Goal: Task Accomplishment & Management: Use online tool/utility

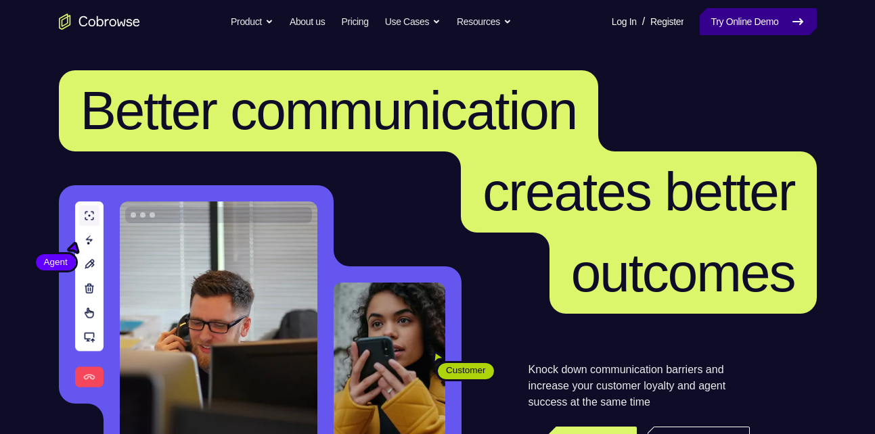
click at [750, 28] on link "Try Online Demo" at bounding box center [758, 21] width 116 height 27
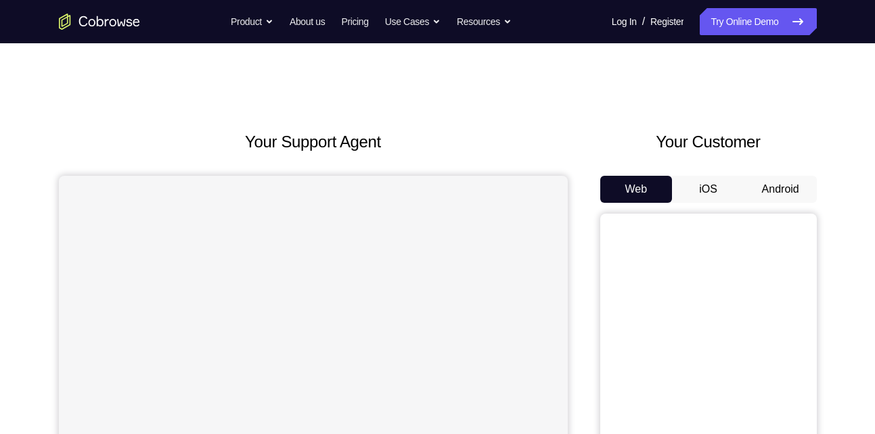
click at [783, 200] on button "Android" at bounding box center [780, 189] width 72 height 27
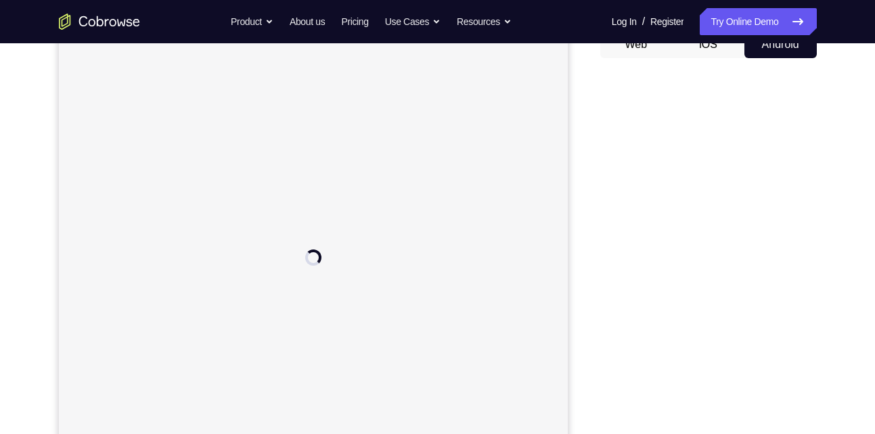
scroll to position [145, 0]
click at [334, 250] on div at bounding box center [312, 256] width 509 height 453
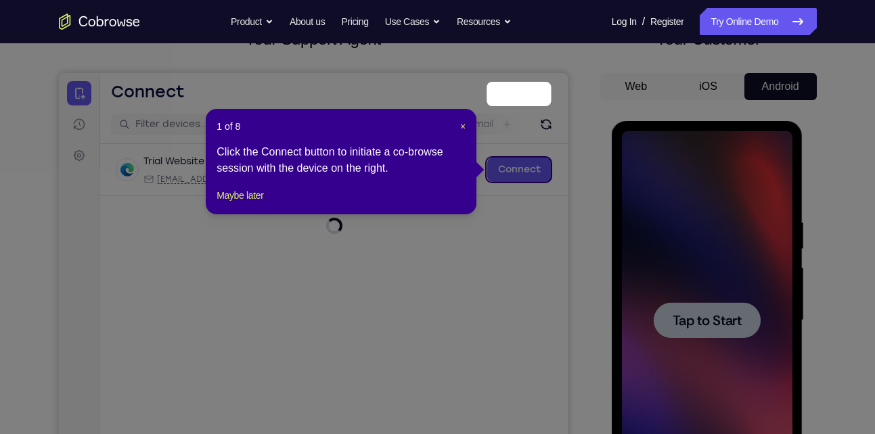
scroll to position [179, 0]
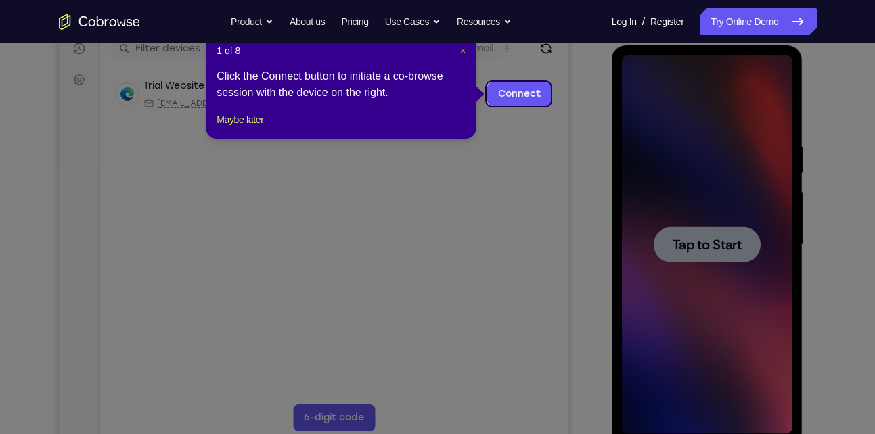
click at [465, 51] on span "×" at bounding box center [462, 50] width 5 height 11
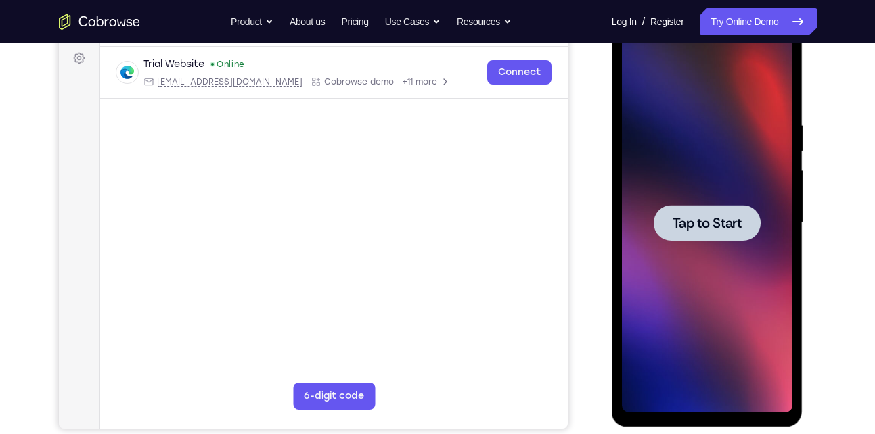
scroll to position [202, 0]
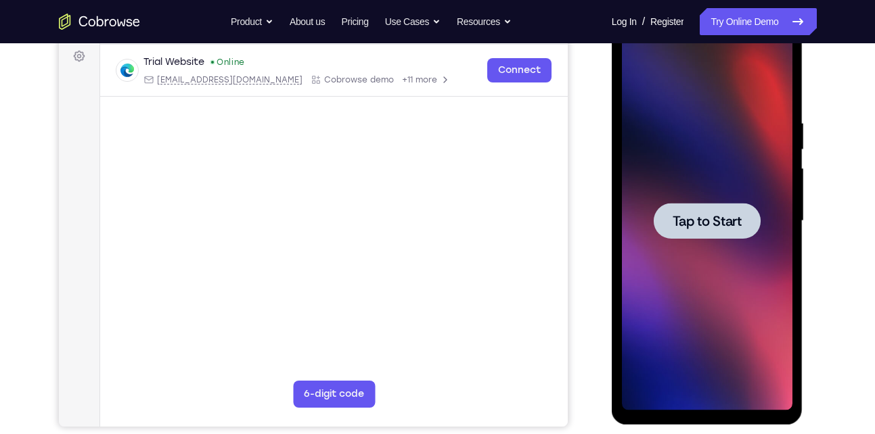
click at [680, 201] on div at bounding box center [707, 221] width 170 height 379
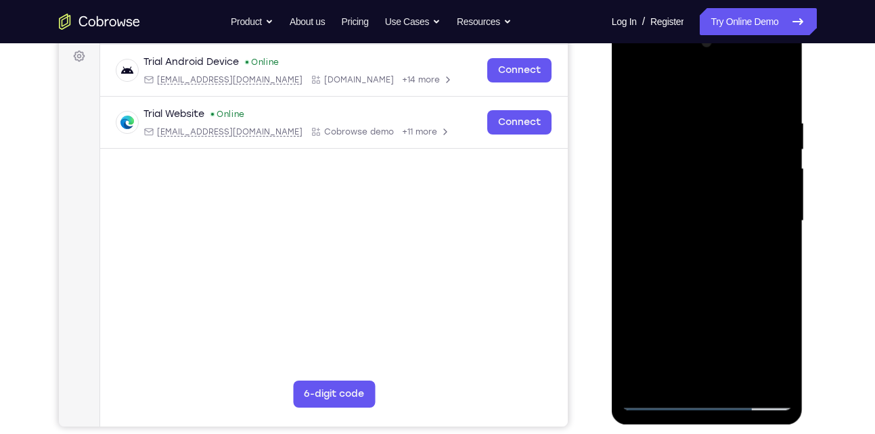
click at [716, 402] on div at bounding box center [707, 221] width 170 height 379
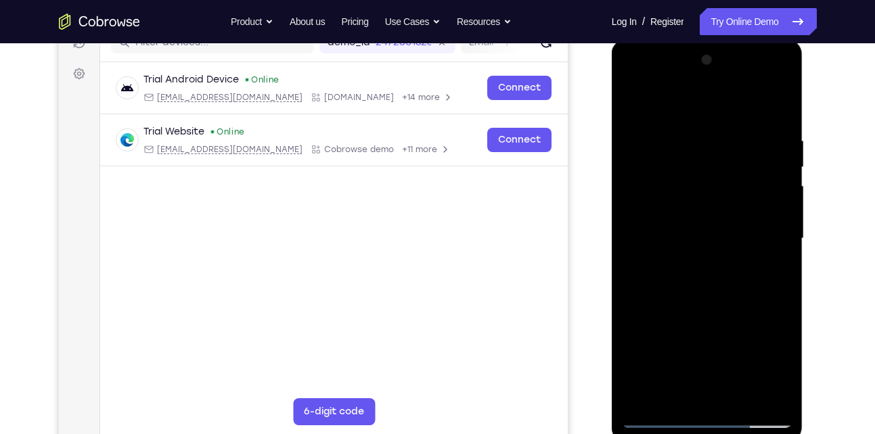
scroll to position [184, 0]
click at [823, 230] on div "Your Support Agent Your Customer Web iOS Android Next Steps We’d be happy to gi…" at bounding box center [438, 305] width 866 height 892
click at [707, 413] on div at bounding box center [707, 239] width 170 height 379
click at [707, 414] on div at bounding box center [707, 239] width 170 height 379
click at [706, 417] on div at bounding box center [707, 239] width 170 height 379
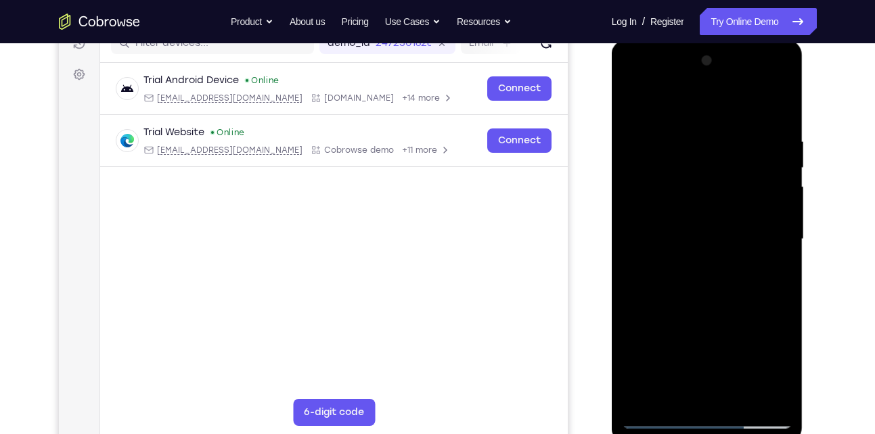
click at [801, 355] on div at bounding box center [707, 241] width 191 height 403
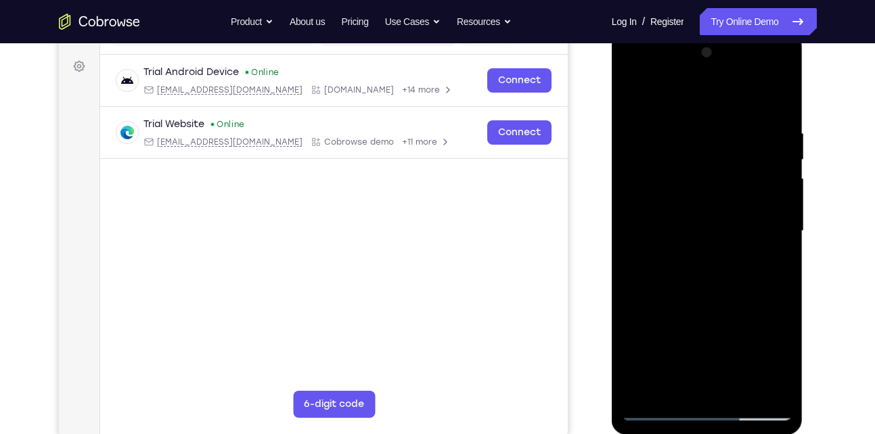
scroll to position [193, 0]
click at [643, 357] on div at bounding box center [707, 230] width 170 height 379
click at [674, 129] on div at bounding box center [707, 230] width 170 height 379
click at [635, 73] on div at bounding box center [707, 230] width 170 height 379
click at [777, 340] on div at bounding box center [707, 230] width 170 height 379
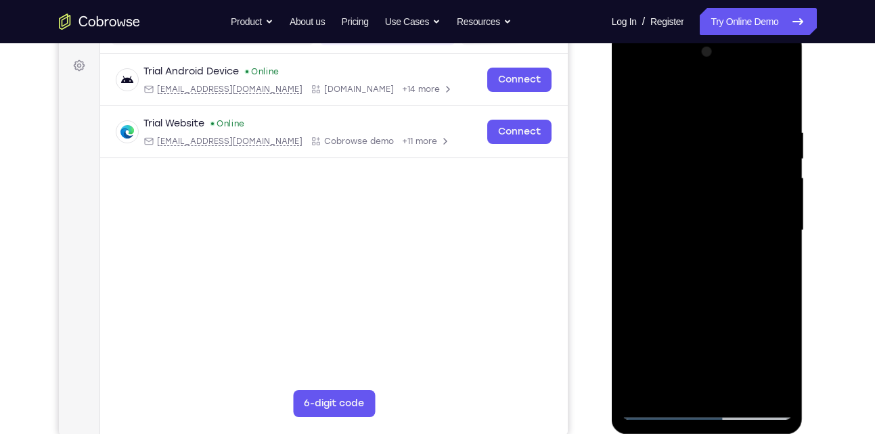
click at [661, 416] on div at bounding box center [707, 230] width 170 height 379
click at [660, 413] on div at bounding box center [707, 230] width 170 height 379
click at [752, 406] on div at bounding box center [707, 230] width 170 height 379
drag, startPoint x: 721, startPoint y: 241, endPoint x: 715, endPoint y: 40, distance: 201.0
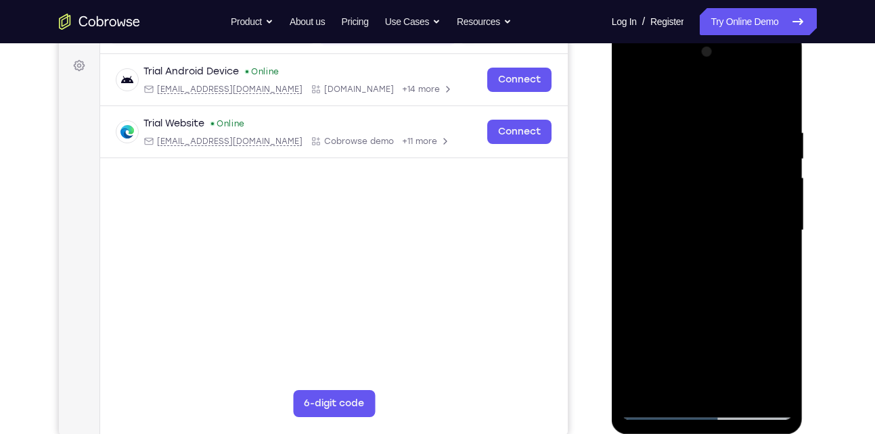
click at [715, 41] on div at bounding box center [707, 230] width 170 height 379
drag, startPoint x: 710, startPoint y: 229, endPoint x: 720, endPoint y: -7, distance: 236.3
click at [720, 31] on html "Online web based iOS Simulators and Android Emulators. Run iPhone, iPad, Mobile…" at bounding box center [708, 234] width 193 height 406
drag, startPoint x: 719, startPoint y: 252, endPoint x: 700, endPoint y: 26, distance: 226.7
click at [700, 31] on html "Online web based iOS Simulators and Android Emulators. Run iPhone, iPad, Mobile…" at bounding box center [708, 234] width 193 height 406
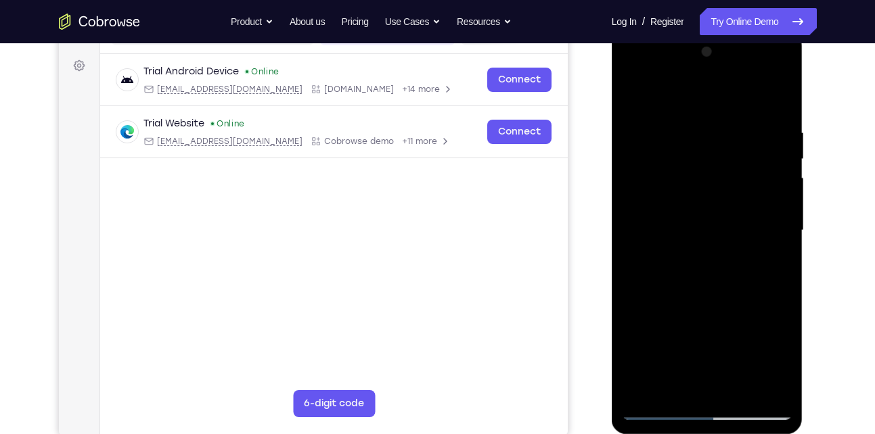
drag, startPoint x: 693, startPoint y: 202, endPoint x: 693, endPoint y: -7, distance: 209.7
click at [693, 31] on html "Online web based iOS Simulators and Android Emulators. Run iPhone, iPad, Mobile…" at bounding box center [708, 234] width 193 height 406
drag, startPoint x: 704, startPoint y: 293, endPoint x: 708, endPoint y: 145, distance: 148.2
click at [708, 145] on div at bounding box center [707, 230] width 170 height 379
click at [817, 344] on div "Your Support Agent Your Customer Web iOS Android Next Steps We’d be happy to gi…" at bounding box center [438, 296] width 866 height 892
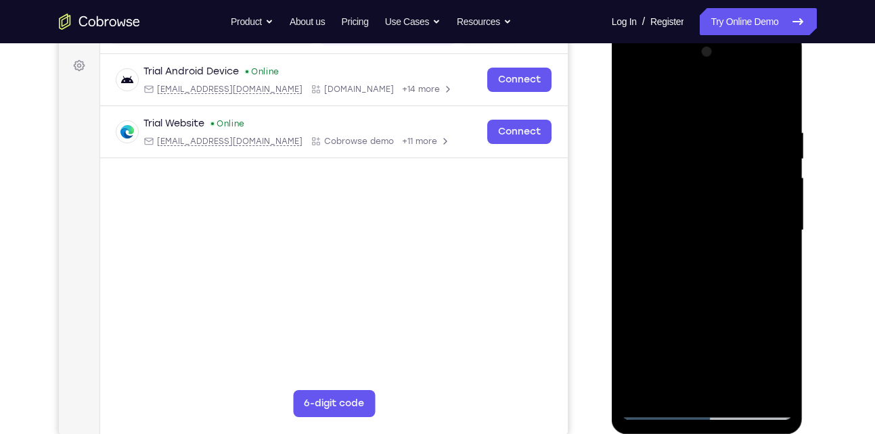
click at [708, 410] on div at bounding box center [707, 230] width 170 height 379
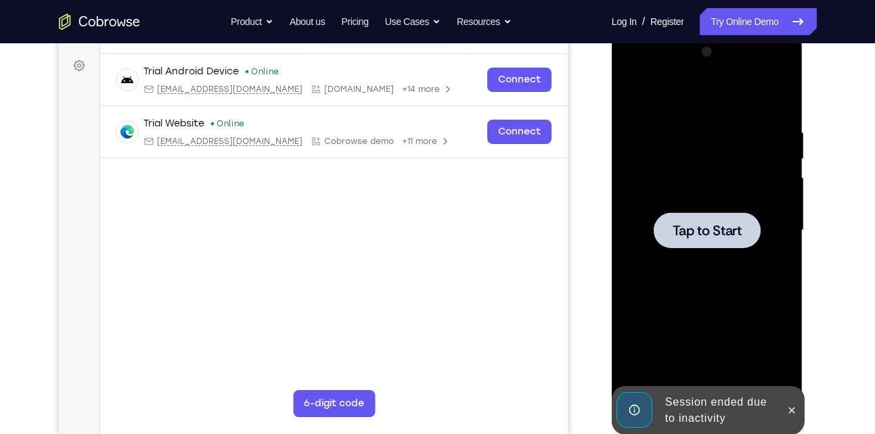
click at [707, 231] on span "Tap to Start" at bounding box center [707, 231] width 69 height 14
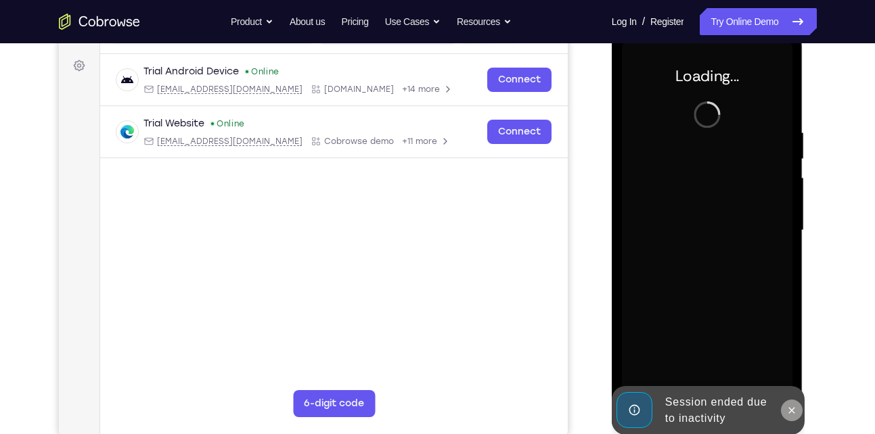
click at [792, 411] on icon at bounding box center [792, 410] width 6 height 6
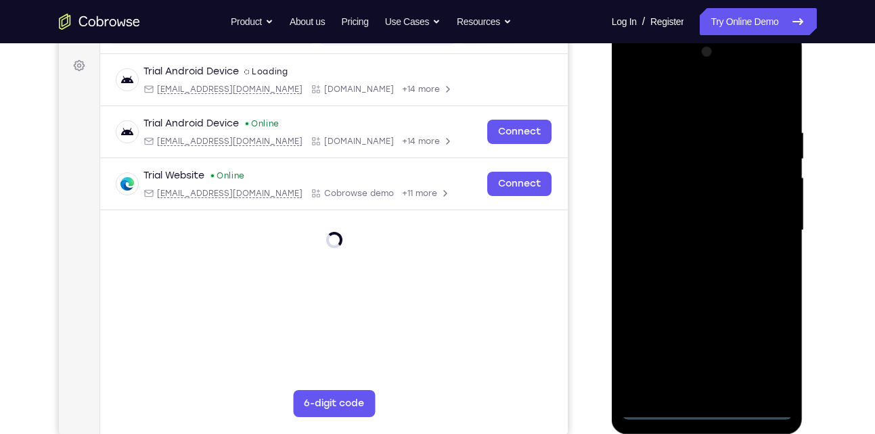
click at [705, 403] on div at bounding box center [707, 230] width 170 height 379
click at [710, 405] on div at bounding box center [707, 230] width 170 height 379
click at [710, 407] on div at bounding box center [707, 230] width 170 height 379
click at [772, 353] on div at bounding box center [707, 230] width 170 height 379
click at [702, 100] on div at bounding box center [707, 230] width 170 height 379
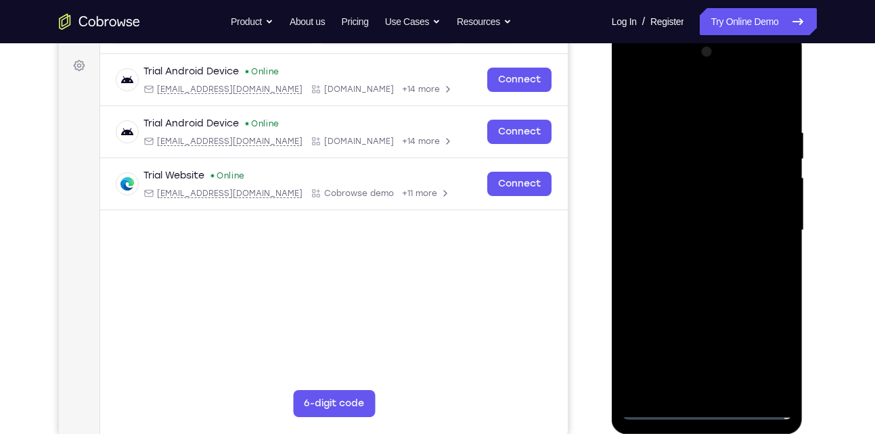
click at [766, 229] on div at bounding box center [707, 230] width 170 height 379
click at [691, 259] on div at bounding box center [707, 230] width 170 height 379
click at [688, 223] on div at bounding box center [707, 230] width 170 height 379
click at [690, 173] on div at bounding box center [707, 230] width 170 height 379
click at [674, 245] on div at bounding box center [707, 230] width 170 height 379
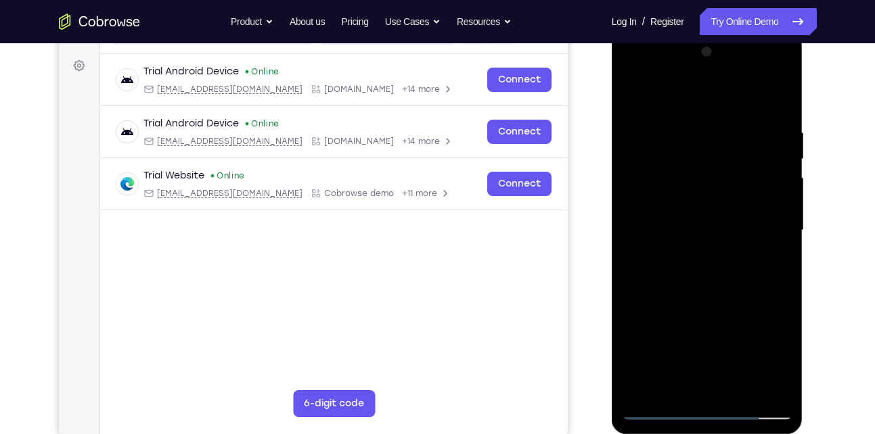
click at [717, 236] on div at bounding box center [707, 230] width 170 height 379
click at [745, 252] on div at bounding box center [707, 230] width 170 height 379
click at [729, 233] on div at bounding box center [707, 230] width 170 height 379
click at [700, 269] on div at bounding box center [707, 230] width 170 height 379
click at [710, 291] on div at bounding box center [707, 230] width 170 height 379
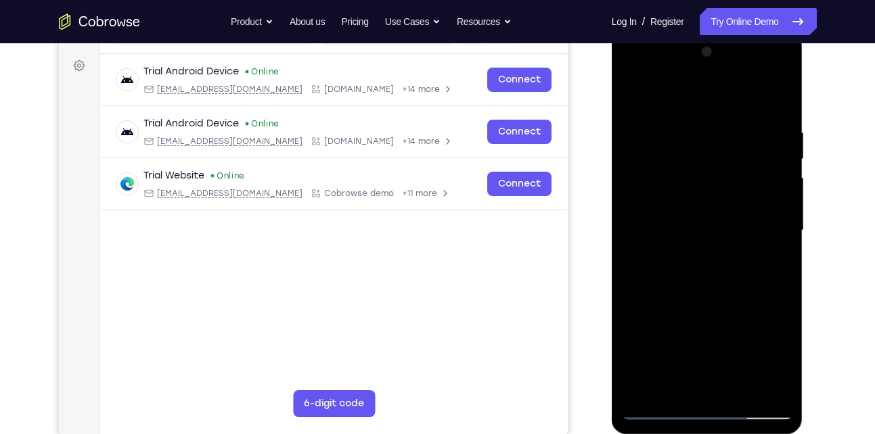
click at [710, 291] on div at bounding box center [707, 230] width 170 height 379
click at [770, 390] on div at bounding box center [707, 230] width 170 height 379
click at [760, 118] on div at bounding box center [707, 230] width 170 height 379
click at [670, 49] on div at bounding box center [707, 230] width 170 height 379
click at [675, 67] on div at bounding box center [707, 230] width 170 height 379
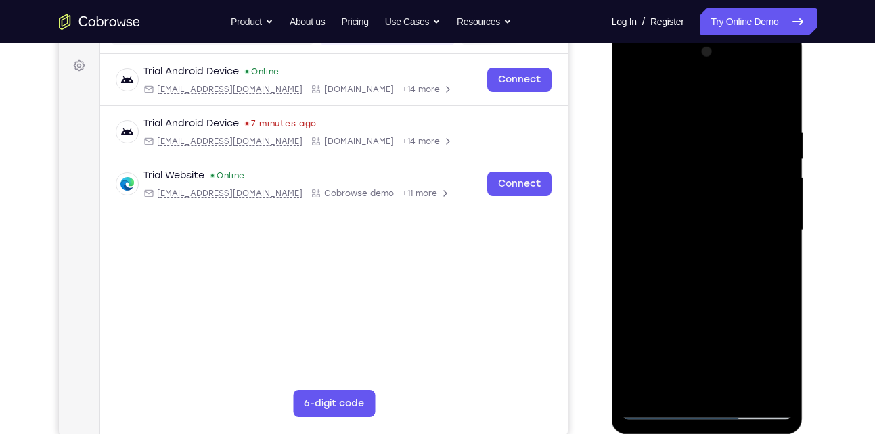
click at [675, 72] on div at bounding box center [707, 230] width 170 height 379
click at [675, 88] on div at bounding box center [707, 230] width 170 height 379
click at [632, 92] on div at bounding box center [707, 230] width 170 height 379
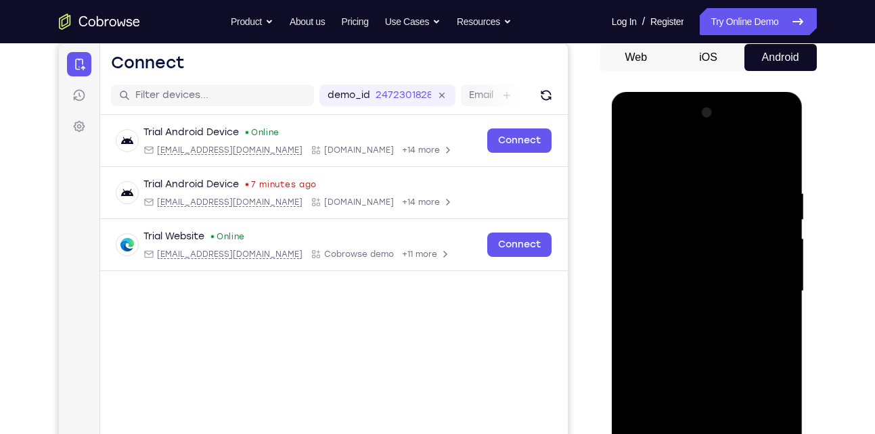
scroll to position [121, 0]
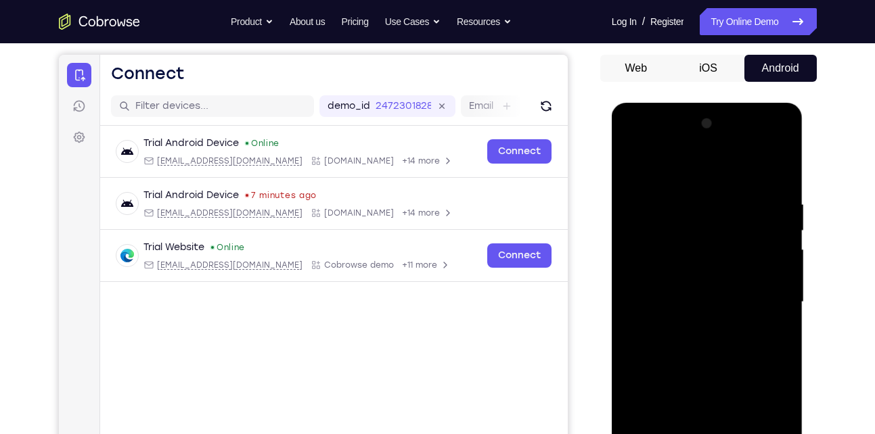
drag, startPoint x: 706, startPoint y: 343, endPoint x: 706, endPoint y: 179, distance: 163.7
click at [706, 179] on div at bounding box center [707, 302] width 170 height 379
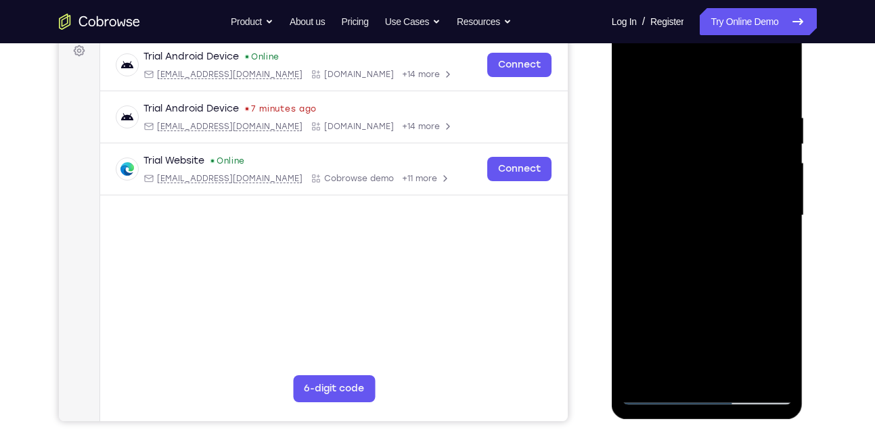
scroll to position [210, 0]
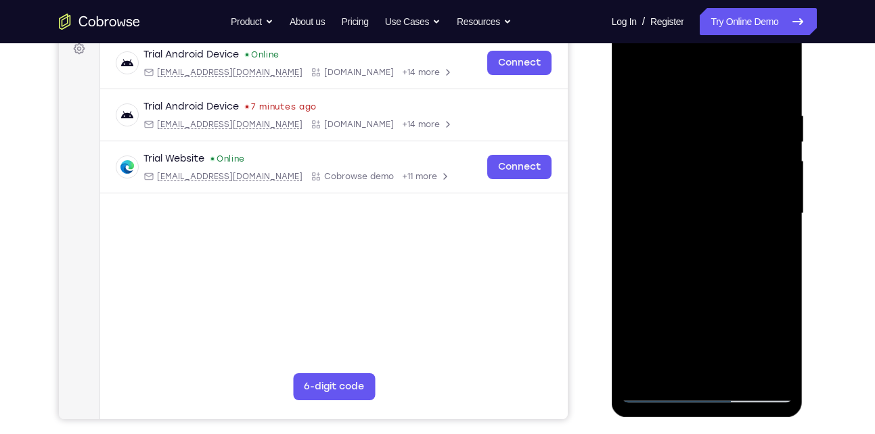
drag, startPoint x: 739, startPoint y: 279, endPoint x: 719, endPoint y: 123, distance: 157.6
click at [719, 123] on div at bounding box center [707, 213] width 170 height 379
drag, startPoint x: 683, startPoint y: 275, endPoint x: 681, endPoint y: 127, distance: 148.9
click at [681, 127] on div at bounding box center [707, 213] width 170 height 379
drag, startPoint x: 683, startPoint y: 286, endPoint x: 668, endPoint y: 147, distance: 139.4
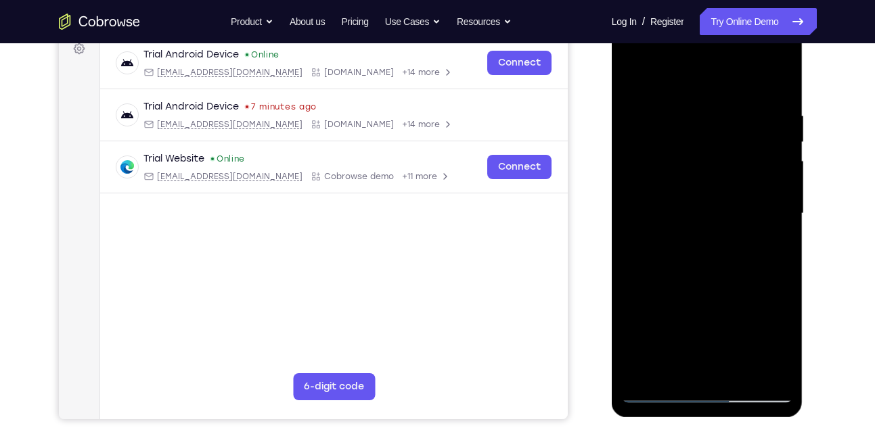
click at [668, 147] on div at bounding box center [707, 213] width 170 height 379
click at [647, 348] on div at bounding box center [707, 213] width 170 height 379
click at [714, 237] on div at bounding box center [707, 213] width 170 height 379
click at [696, 248] on div at bounding box center [707, 213] width 170 height 379
click at [671, 176] on div at bounding box center [707, 213] width 170 height 379
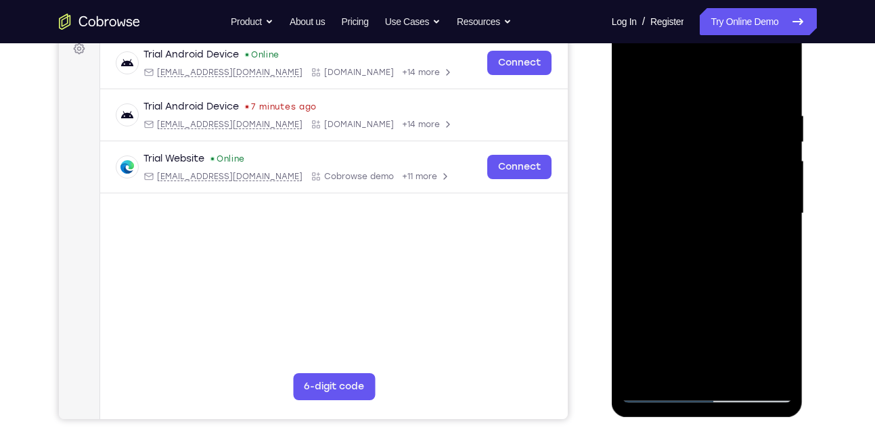
click at [717, 269] on div at bounding box center [707, 213] width 170 height 379
click at [775, 171] on div at bounding box center [707, 213] width 170 height 379
click at [772, 172] on div at bounding box center [707, 213] width 170 height 379
click at [719, 204] on div at bounding box center [707, 213] width 170 height 379
click at [692, 277] on div at bounding box center [707, 213] width 170 height 379
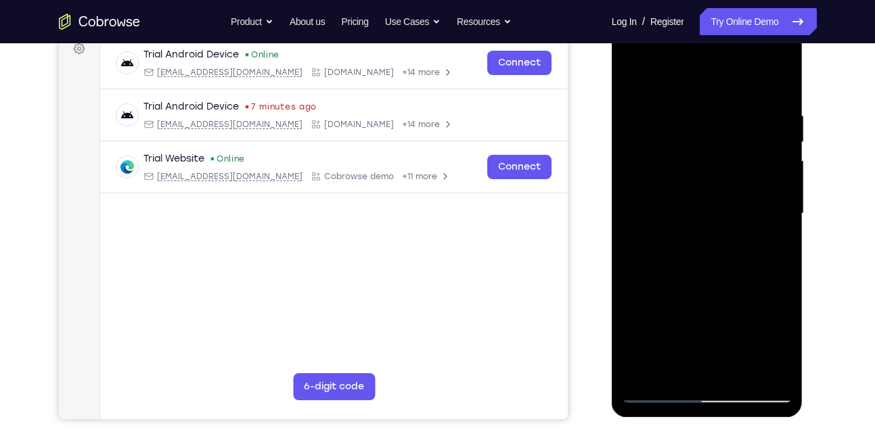
drag, startPoint x: 692, startPoint y: 277, endPoint x: 698, endPoint y: 147, distance: 130.0
click at [698, 147] on div at bounding box center [707, 213] width 170 height 379
drag, startPoint x: 760, startPoint y: 231, endPoint x: 761, endPoint y: 258, distance: 27.1
click at [761, 258] on div at bounding box center [707, 213] width 170 height 379
click at [788, 173] on div at bounding box center [707, 213] width 170 height 379
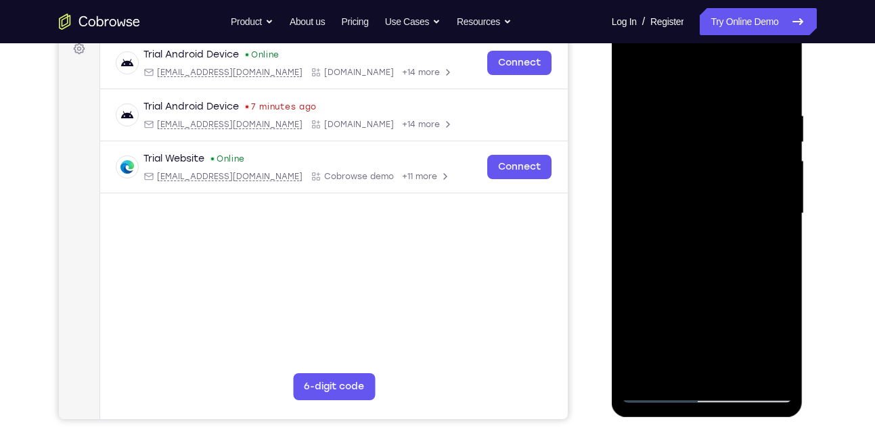
click at [788, 173] on div at bounding box center [707, 213] width 170 height 379
drag, startPoint x: 721, startPoint y: 313, endPoint x: 710, endPoint y: 256, distance: 58.4
click at [710, 256] on div at bounding box center [707, 213] width 170 height 379
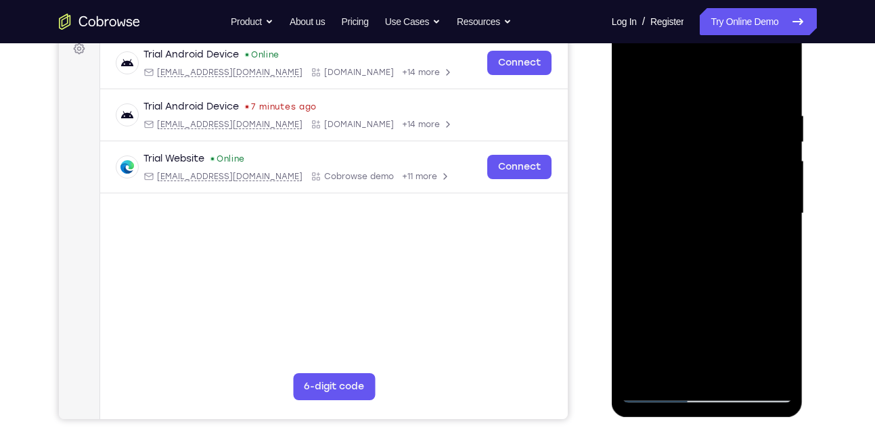
drag, startPoint x: 710, startPoint y: 256, endPoint x: 712, endPoint y: 138, distance: 117.7
click at [712, 138] on div at bounding box center [707, 213] width 170 height 379
drag, startPoint x: 728, startPoint y: 256, endPoint x: 730, endPoint y: 210, distance: 46.1
click at [730, 210] on div at bounding box center [707, 213] width 170 height 379
drag, startPoint x: 730, startPoint y: 210, endPoint x: 731, endPoint y: 185, distance: 25.1
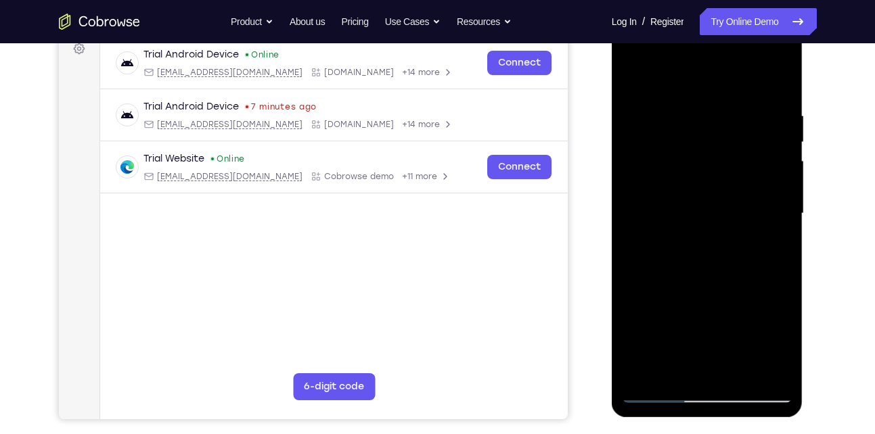
click at [731, 185] on div at bounding box center [707, 213] width 170 height 379
click at [786, 246] on div at bounding box center [707, 213] width 170 height 379
click at [779, 75] on div at bounding box center [707, 213] width 170 height 379
click at [665, 95] on div at bounding box center [707, 213] width 170 height 379
click at [645, 371] on div at bounding box center [707, 213] width 170 height 379
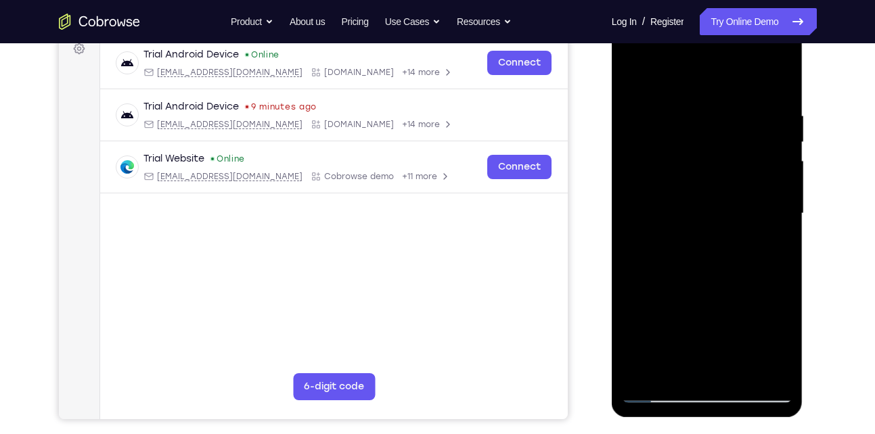
drag, startPoint x: 719, startPoint y: 282, endPoint x: 710, endPoint y: 196, distance: 87.1
click at [710, 196] on div at bounding box center [707, 213] width 170 height 379
drag, startPoint x: 710, startPoint y: 196, endPoint x: 715, endPoint y: 75, distance: 120.6
click at [715, 75] on div at bounding box center [707, 213] width 170 height 379
drag, startPoint x: 725, startPoint y: 244, endPoint x: 726, endPoint y: 187, distance: 56.2
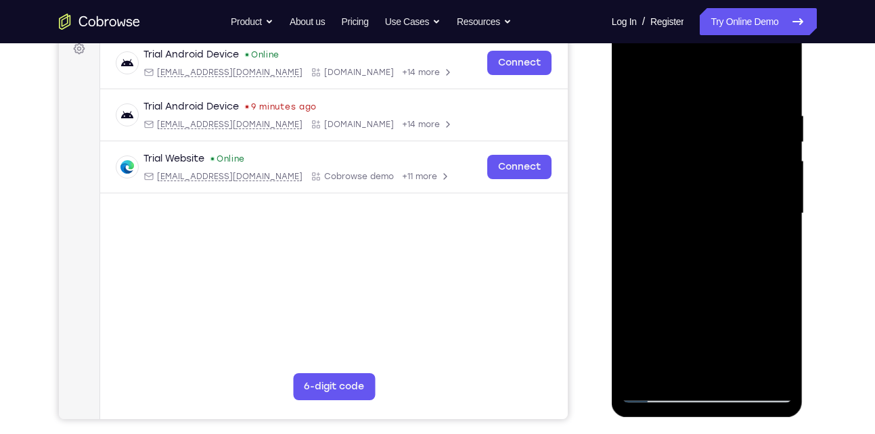
click at [726, 187] on div at bounding box center [707, 213] width 170 height 379
drag, startPoint x: 732, startPoint y: 271, endPoint x: 731, endPoint y: 167, distance: 104.2
click at [731, 167] on div at bounding box center [707, 213] width 170 height 379
drag, startPoint x: 729, startPoint y: 323, endPoint x: 740, endPoint y: 271, distance: 53.2
click at [740, 271] on div at bounding box center [707, 213] width 170 height 379
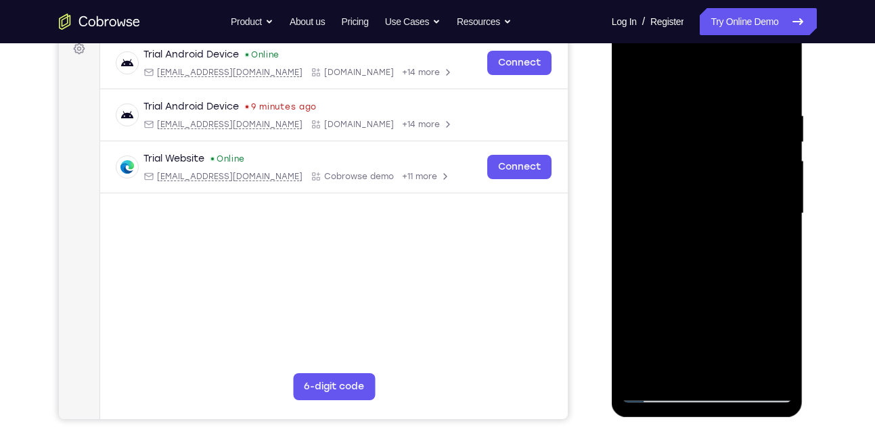
drag, startPoint x: 740, startPoint y: 266, endPoint x: 740, endPoint y: 207, distance: 58.9
click at [740, 207] on div at bounding box center [707, 213] width 170 height 379
drag, startPoint x: 727, startPoint y: 261, endPoint x: 727, endPoint y: 237, distance: 23.7
click at [727, 237] on div at bounding box center [707, 213] width 170 height 379
drag, startPoint x: 727, startPoint y: 237, endPoint x: 725, endPoint y: 179, distance: 58.2
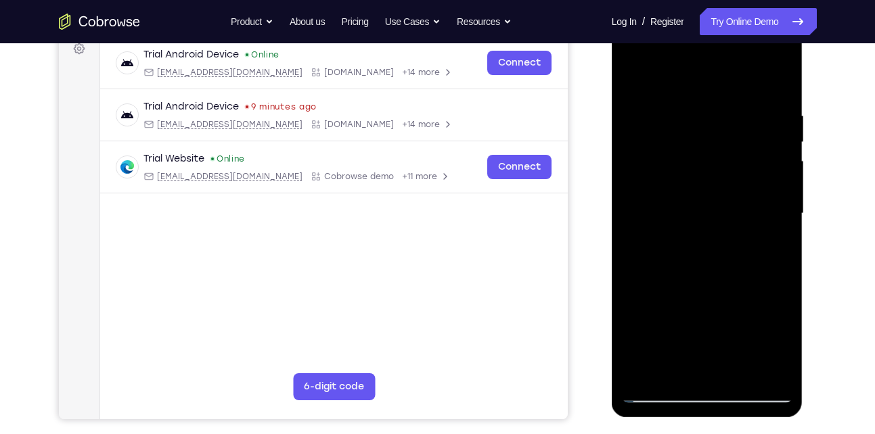
click at [725, 179] on div at bounding box center [707, 213] width 170 height 379
drag, startPoint x: 725, startPoint y: 243, endPoint x: 723, endPoint y: 200, distance: 43.3
click at [723, 200] on div at bounding box center [707, 213] width 170 height 379
drag, startPoint x: 723, startPoint y: 235, endPoint x: 715, endPoint y: 170, distance: 66.1
click at [715, 170] on div at bounding box center [707, 213] width 170 height 379
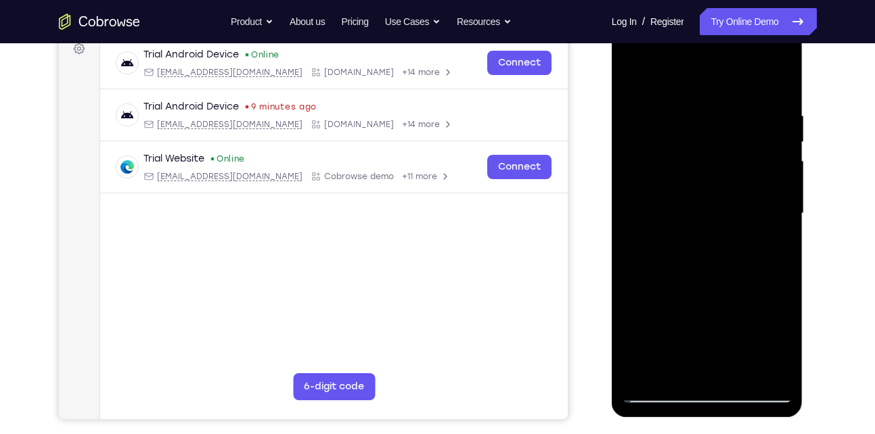
click at [715, 170] on div at bounding box center [707, 213] width 170 height 379
drag, startPoint x: 715, startPoint y: 170, endPoint x: 723, endPoint y: 235, distance: 66.1
click at [723, 235] on div at bounding box center [707, 213] width 170 height 379
click at [779, 216] on div at bounding box center [707, 213] width 170 height 379
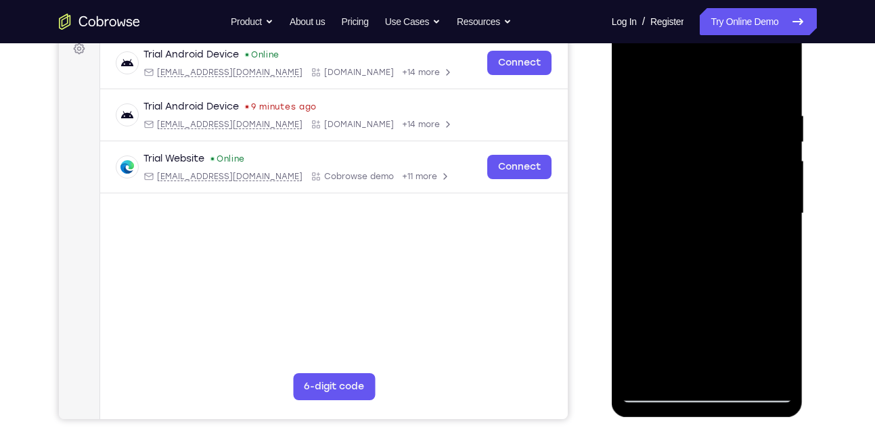
click at [779, 216] on div at bounding box center [707, 213] width 170 height 379
click at [779, 14] on div at bounding box center [707, 14] width 191 height 0
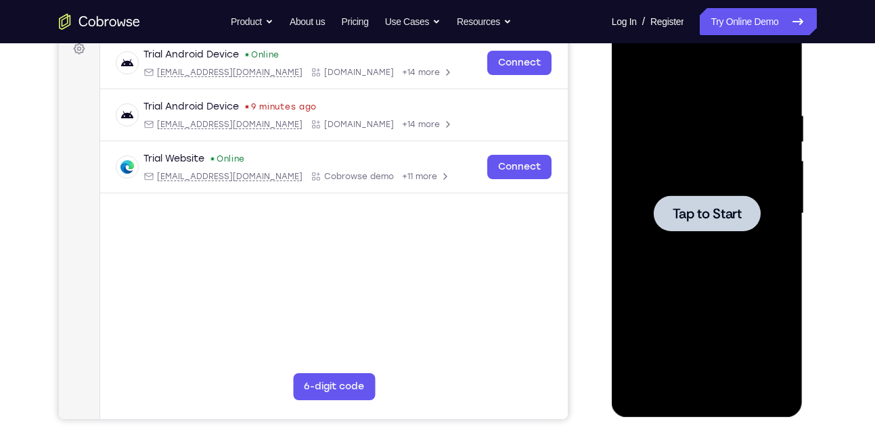
click at [692, 231] on div at bounding box center [707, 214] width 107 height 36
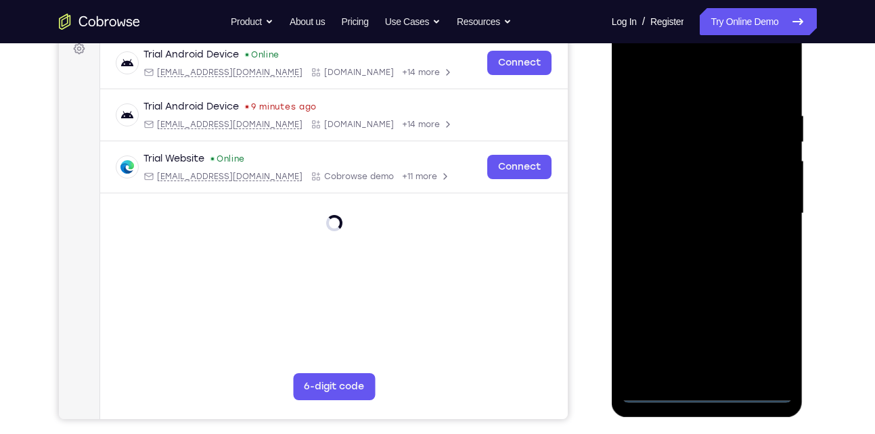
click at [711, 396] on div at bounding box center [707, 213] width 170 height 379
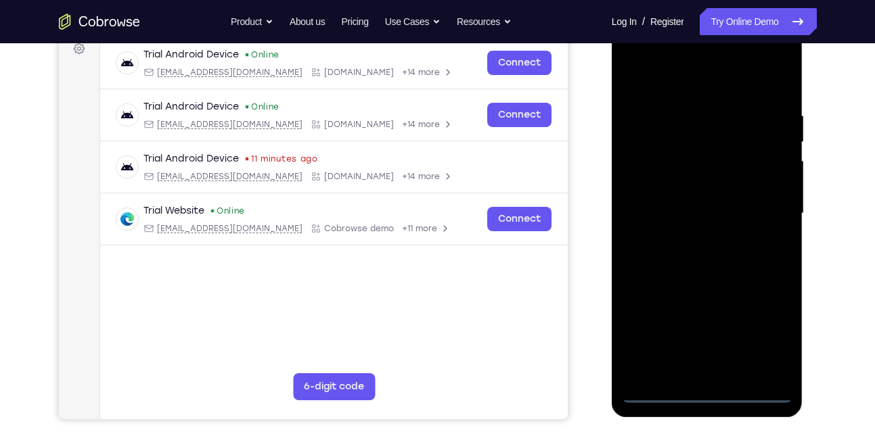
click at [767, 340] on div at bounding box center [707, 213] width 170 height 379
click at [694, 70] on div at bounding box center [707, 213] width 170 height 379
click at [696, 89] on div at bounding box center [707, 213] width 170 height 379
click at [640, 173] on div at bounding box center [707, 213] width 170 height 379
click at [700, 367] on div at bounding box center [707, 213] width 170 height 379
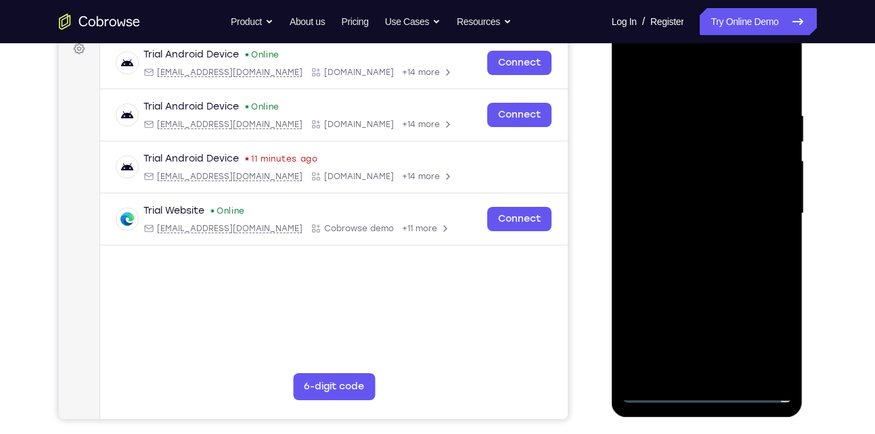
click at [697, 196] on div at bounding box center [707, 213] width 170 height 379
click at [693, 181] on div at bounding box center [707, 213] width 170 height 379
click at [685, 190] on div at bounding box center [707, 213] width 170 height 379
click at [687, 223] on div at bounding box center [707, 213] width 170 height 379
click at [702, 250] on div at bounding box center [707, 213] width 170 height 379
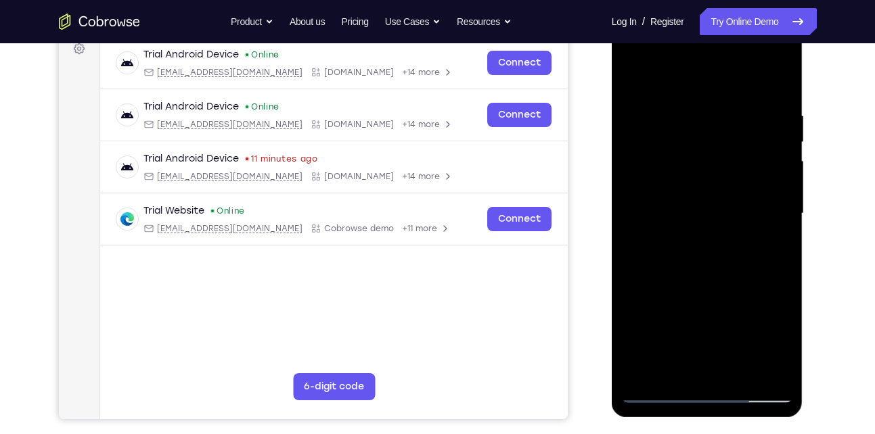
click at [777, 187] on div at bounding box center [707, 213] width 170 height 379
click at [713, 192] on div at bounding box center [707, 213] width 170 height 379
click at [703, 238] on div at bounding box center [707, 213] width 170 height 379
click at [701, 191] on div at bounding box center [707, 213] width 170 height 379
click at [677, 135] on div at bounding box center [707, 213] width 170 height 379
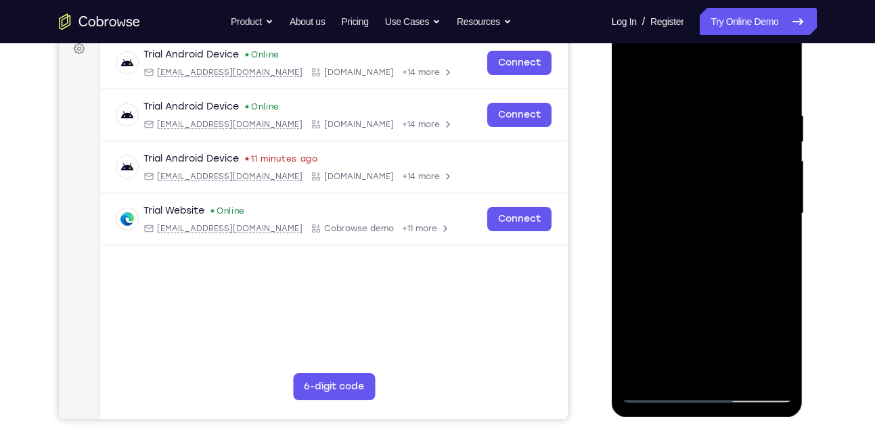
click at [698, 269] on div at bounding box center [707, 213] width 170 height 379
click at [704, 166] on div at bounding box center [707, 213] width 170 height 379
click at [700, 185] on div at bounding box center [707, 213] width 170 height 379
click at [717, 236] on div at bounding box center [707, 213] width 170 height 379
click at [662, 392] on div at bounding box center [707, 213] width 170 height 379
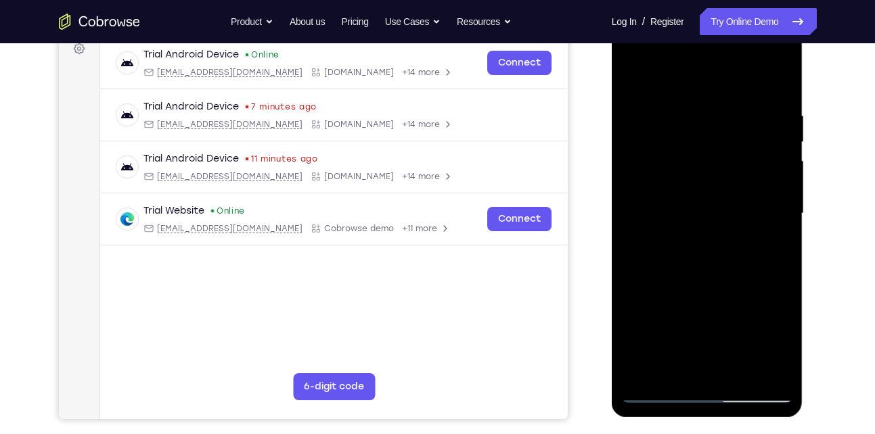
click at [711, 248] on div at bounding box center [707, 213] width 170 height 379
click at [654, 269] on div at bounding box center [707, 213] width 170 height 379
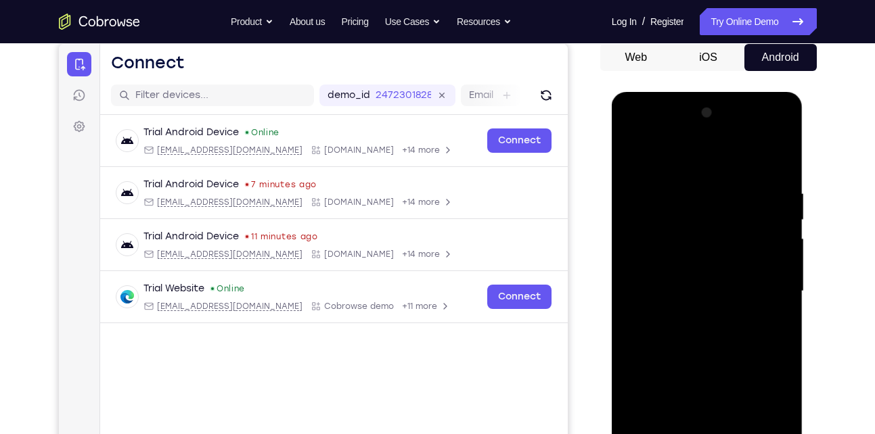
scroll to position [124, 0]
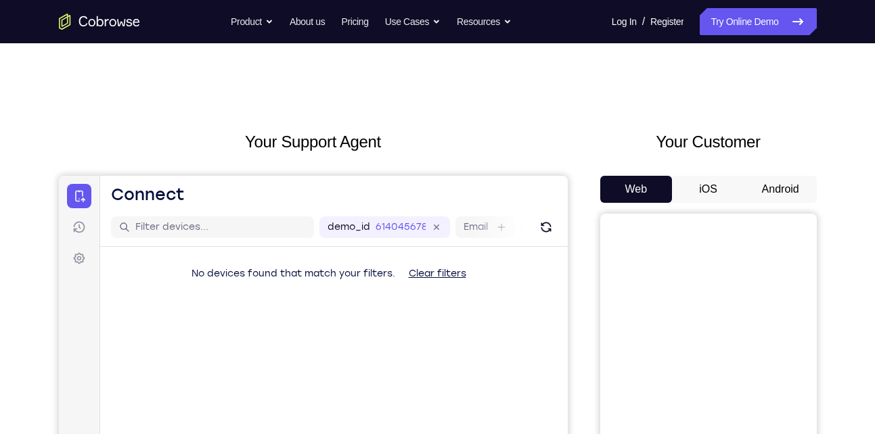
scroll to position [77, 0]
